Goal: Task Accomplishment & Management: Manage account settings

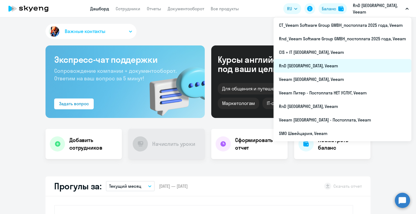
click at [359, 66] on li "RnD [GEOGRAPHIC_DATA], Veeam" at bounding box center [342, 66] width 138 height 14
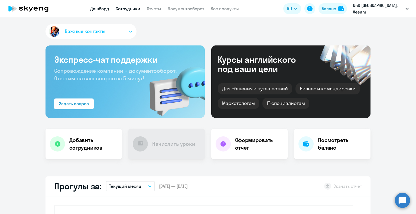
click at [133, 6] on link "Сотрудники" at bounding box center [128, 8] width 25 height 5
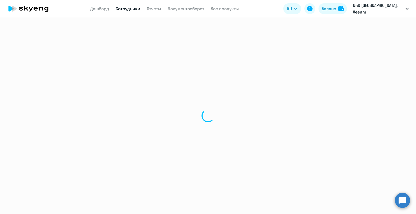
select select "30"
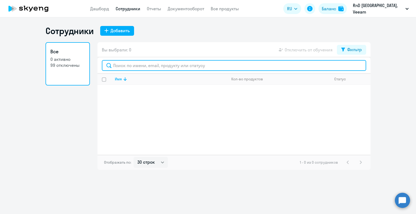
click at [132, 69] on input "text" at bounding box center [234, 65] width 264 height 11
type input "a"
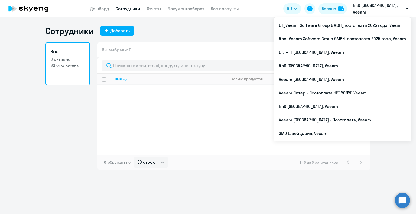
click at [383, 11] on p "RnD [GEOGRAPHIC_DATA], Veeam" at bounding box center [378, 8] width 50 height 13
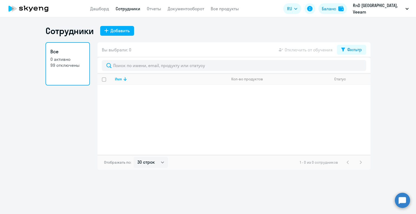
click at [380, 11] on p "RnD [GEOGRAPHIC_DATA], Veeam" at bounding box center [378, 8] width 50 height 13
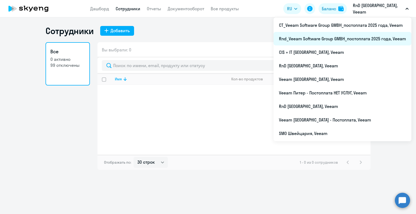
click at [322, 37] on li "Rnd_Veeam Software Group GMBH_постоплата 2025 года, Veeam" at bounding box center [342, 39] width 138 height 14
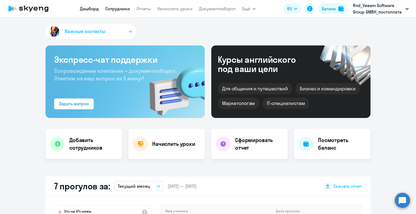
click at [117, 7] on link "Сотрудники" at bounding box center [117, 8] width 25 height 5
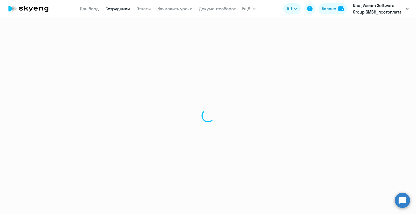
select select "30"
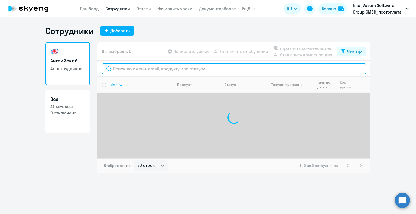
click at [125, 67] on input "text" at bounding box center [234, 68] width 264 height 11
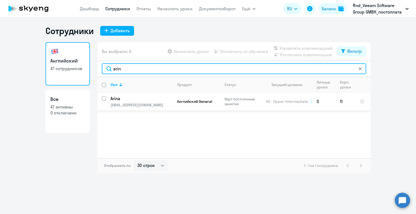
type input "arin"
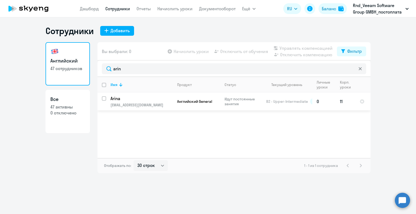
click at [130, 108] on td "[PERSON_NAME] [PERSON_NAME][EMAIL_ADDRESS][DOMAIN_NAME]" at bounding box center [139, 102] width 67 height 18
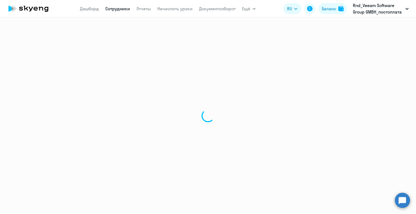
select select "english"
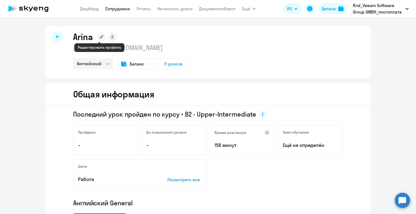
click at [100, 38] on icon at bounding box center [102, 37] width 4 height 4
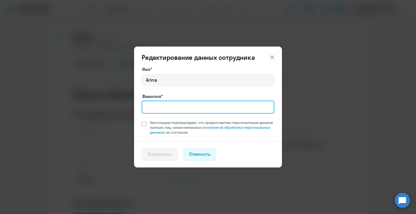
click at [173, 108] on input "Фамилия*" at bounding box center [208, 107] width 133 height 13
paste input "Zhelienkova"
type input "Zhelienkova"
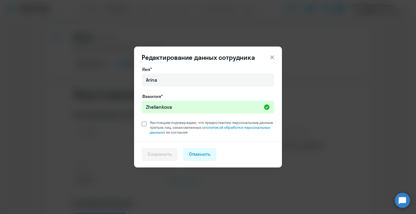
click at [147, 125] on span "Настоящим подтверждаю, что предоставляю персональные данные третьих лиц, ознако…" at bounding box center [210, 127] width 128 height 15
click at [142, 120] on input "Настоящим подтверждаю, что предоставляю персональные данные третьих лиц, ознако…" at bounding box center [141, 120] width 0 height 0
checkbox input "true"
click at [162, 157] on div "Сохранить" at bounding box center [160, 154] width 24 height 7
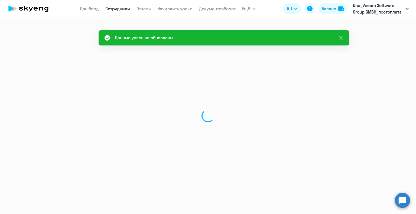
select select "english"
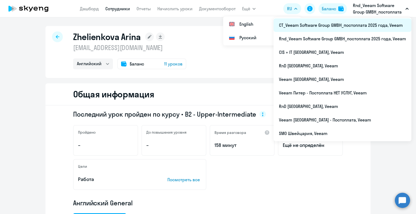
click at [363, 28] on li "CT_Veeam Software Group GMBH_постоплата 2025 года, Veeam" at bounding box center [342, 25] width 138 height 14
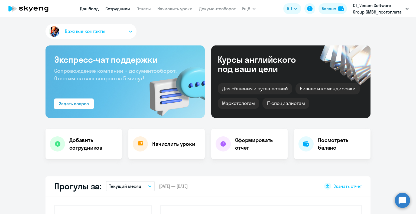
click at [120, 10] on link "Сотрудники" at bounding box center [117, 8] width 25 height 5
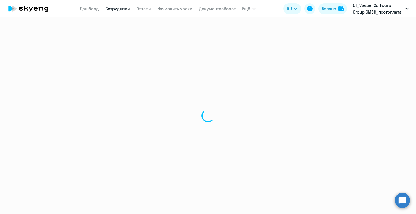
select select "30"
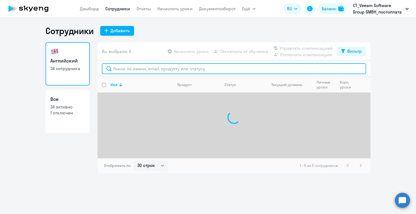
drag, startPoint x: 149, startPoint y: 68, endPoint x: 152, endPoint y: 65, distance: 3.8
click at [149, 68] on input "text" at bounding box center [234, 68] width 264 height 11
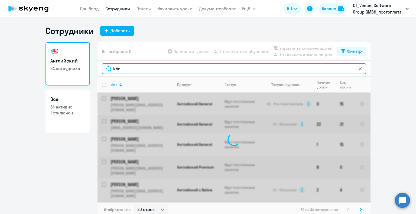
type input "khro"
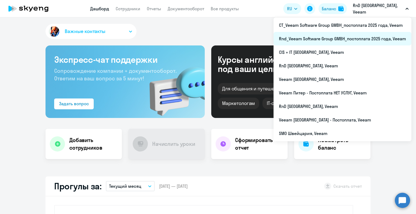
click at [373, 35] on li "Rnd_Veeam Software Group GMBH_постоплата 2025 года, Veeam" at bounding box center [342, 39] width 138 height 14
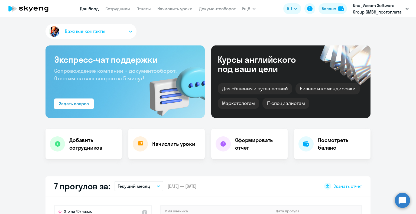
click at [118, 4] on nav "Дашборд Сотрудники Отчеты Начислить уроки Документооборот" at bounding box center [158, 8] width 156 height 11
click at [118, 9] on link "Сотрудники" at bounding box center [117, 8] width 25 height 5
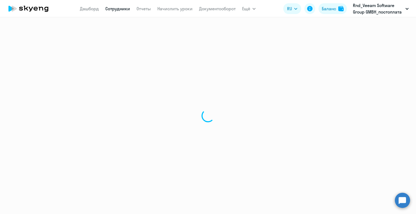
select select "30"
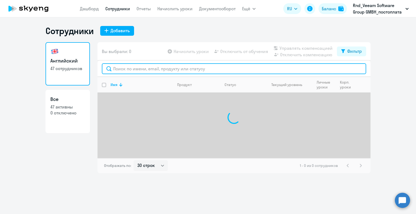
click at [207, 69] on input "text" at bounding box center [234, 68] width 264 height 11
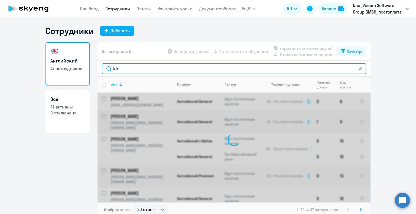
type input "kirill"
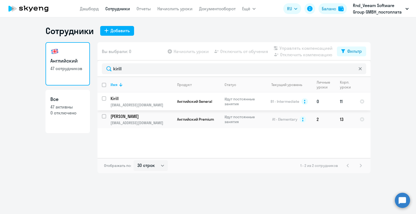
click at [145, 101] on p "Kirill" at bounding box center [140, 99] width 61 height 6
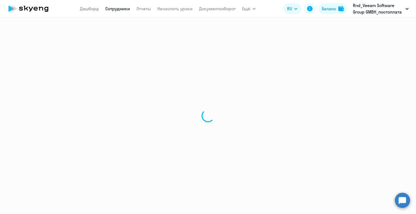
select select "english"
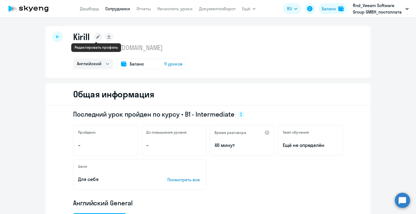
click at [96, 37] on icon at bounding box center [98, 37] width 4 height 4
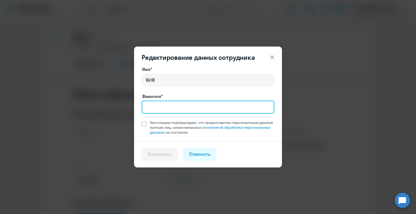
click at [164, 104] on input "Фамилия*" at bounding box center [208, 107] width 133 height 13
type input "Luzin"
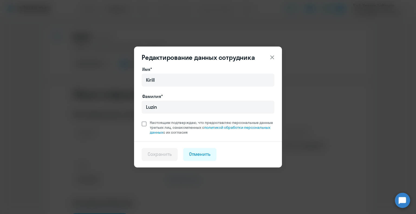
click at [145, 125] on span at bounding box center [144, 124] width 5 height 5
click at [142, 120] on input "Настоящим подтверждаю, что предоставляю персональные данные третьих лиц, ознако…" at bounding box center [141, 120] width 0 height 0
checkbox input "true"
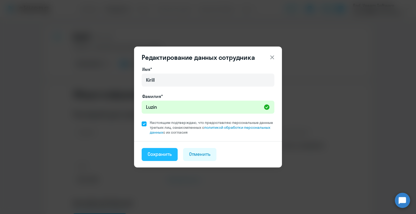
click at [158, 158] on button "Сохранить" at bounding box center [160, 154] width 36 height 13
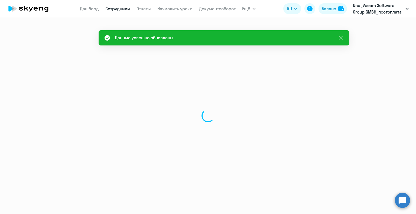
select select "english"
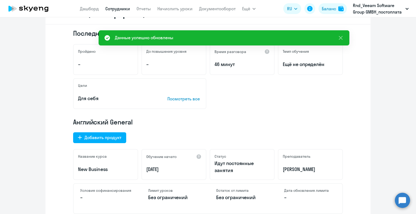
scroll to position [81, 0]
